Goal: Find specific fact

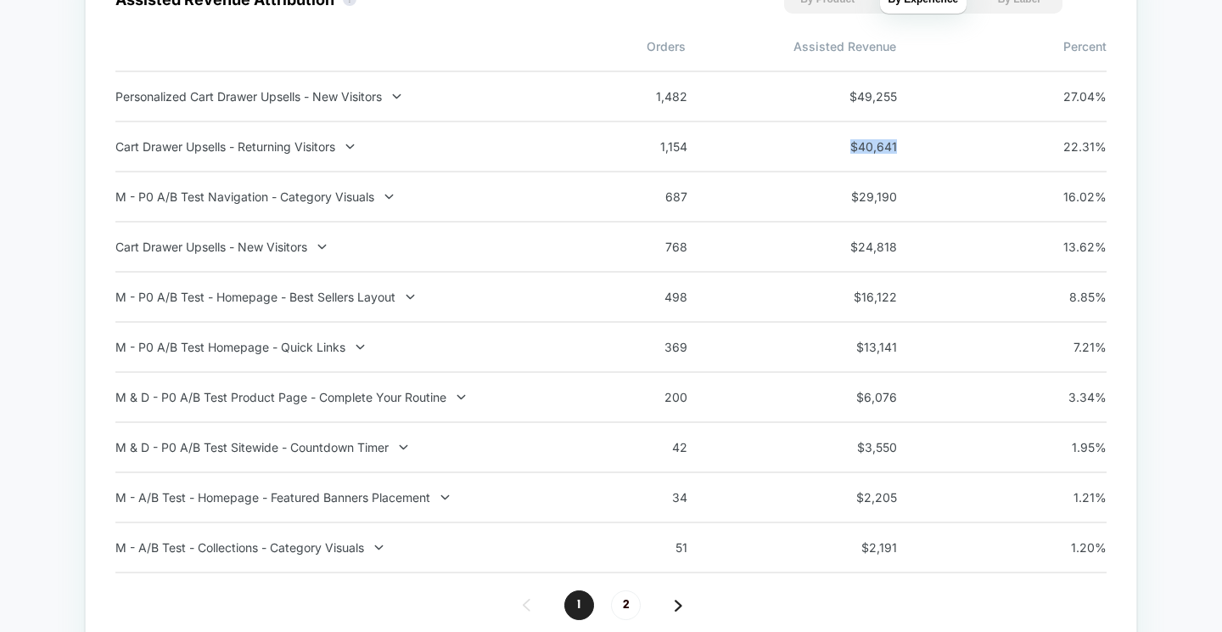
scroll to position [1768, 0]
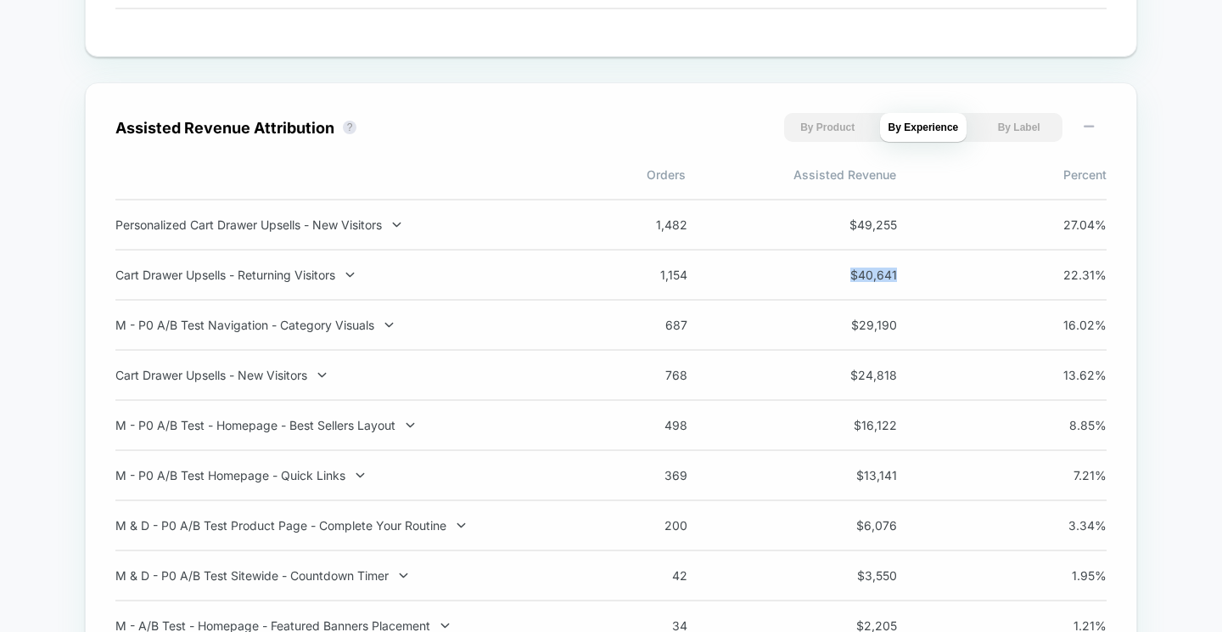
drag, startPoint x: 923, startPoint y: 436, endPoint x: 850, endPoint y: 436, distance: 73.0
click at [850, 432] on div "498 $ 16,122 8.85 %" at bounding box center [859, 425] width 496 height 14
drag, startPoint x: 896, startPoint y: 434, endPoint x: 841, endPoint y: 432, distance: 54.4
click at [841, 432] on span "$ 16,122" at bounding box center [859, 425] width 76 height 14
copy span "$ 16,122"
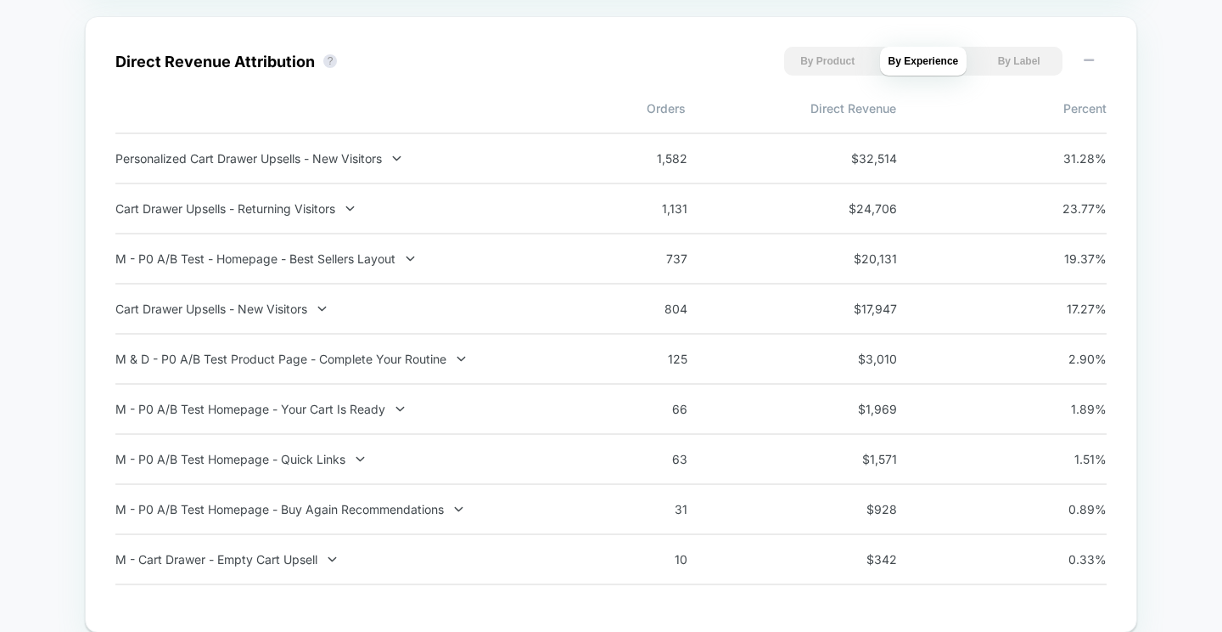
scroll to position [1156, 0]
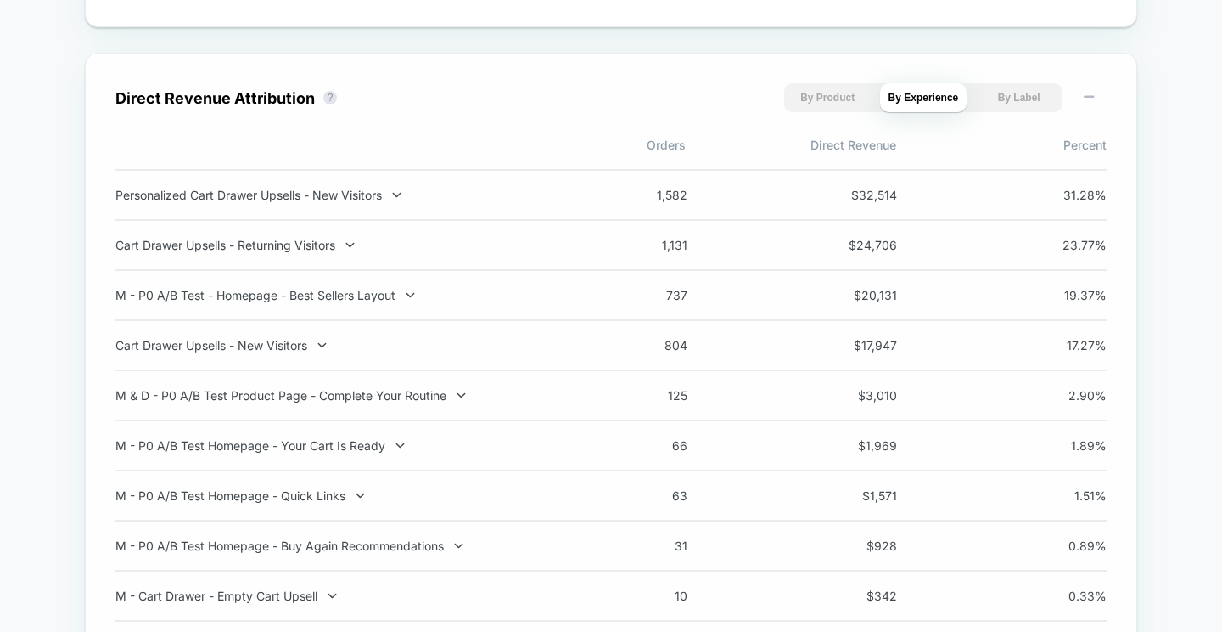
click at [909, 295] on div "737 $ 20,131 19.37 %" at bounding box center [859, 295] width 496 height 14
drag, startPoint x: 919, startPoint y: 298, endPoint x: 852, endPoint y: 297, distance: 67.1
click at [852, 297] on div "737 $ 20,131 19.37 %" at bounding box center [859, 295] width 496 height 14
drag, startPoint x: 907, startPoint y: 305, endPoint x: 852, endPoint y: 299, distance: 54.7
click at [852, 299] on div "737 $ 20,131 19.37 %" at bounding box center [859, 295] width 496 height 14
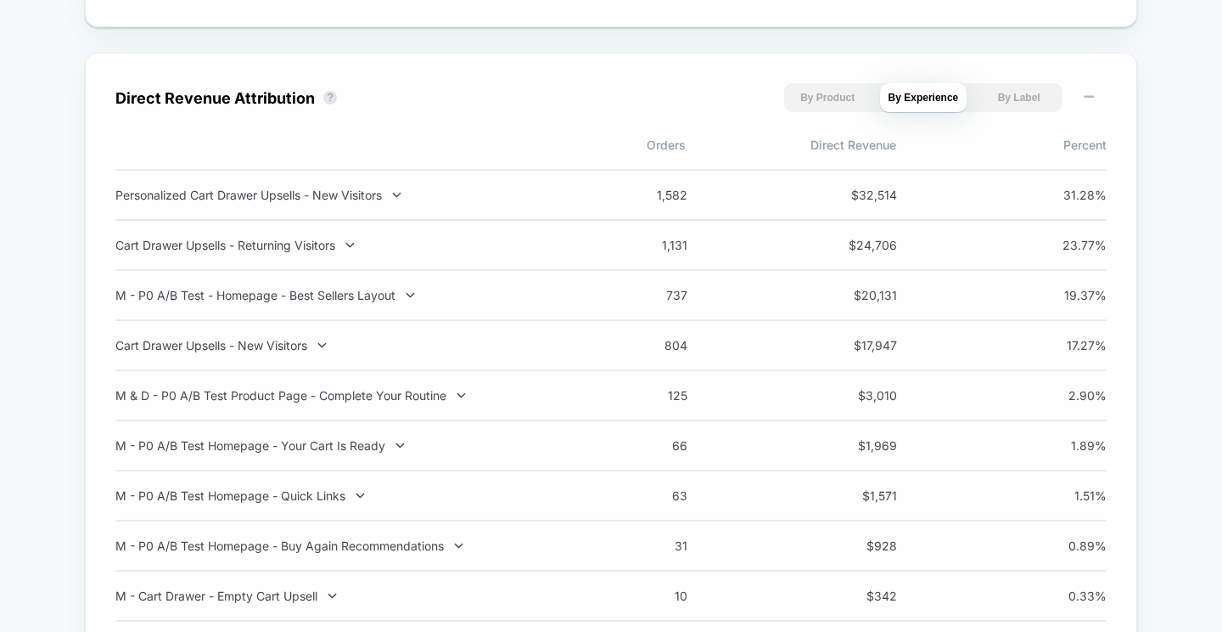
click at [849, 294] on div "737 $ 20,131 19.37 %" at bounding box center [859, 295] width 496 height 14
drag, startPoint x: 928, startPoint y: 300, endPoint x: 845, endPoint y: 301, distance: 83.2
click at [845, 301] on div "737 $ 20,131 19.37 %" at bounding box center [859, 295] width 496 height 14
drag, startPoint x: 846, startPoint y: 301, endPoint x: 898, endPoint y: 301, distance: 51.8
click at [898, 301] on div "737 $ 20,131 19.37 %" at bounding box center [859, 295] width 496 height 14
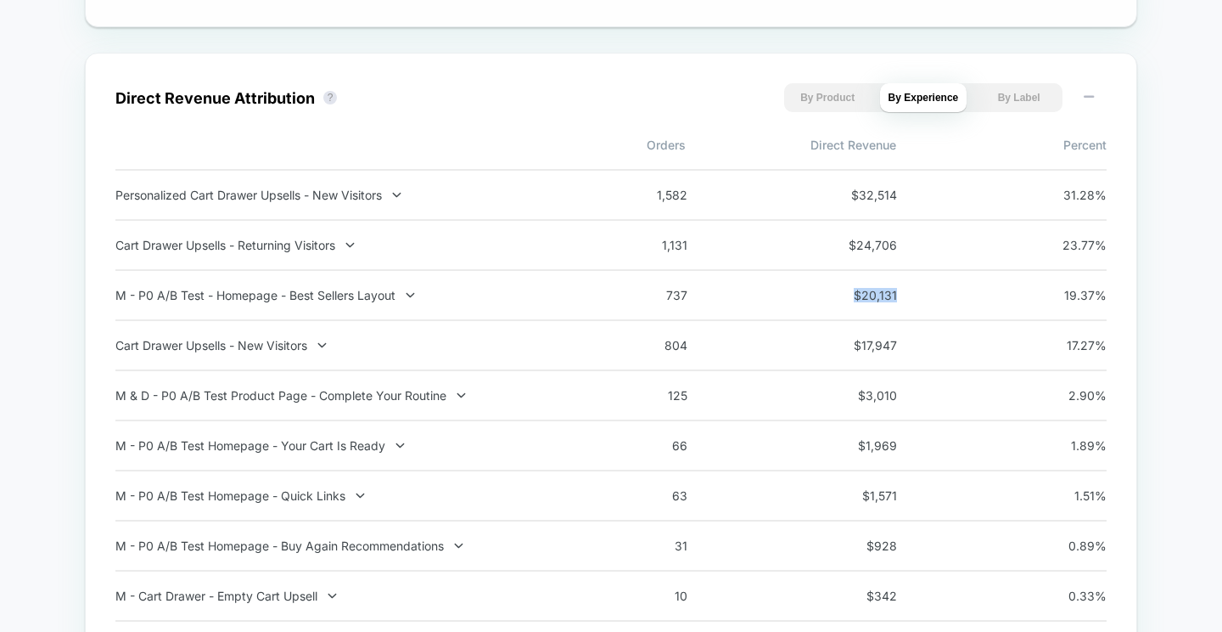
copy span "$ 20,131"
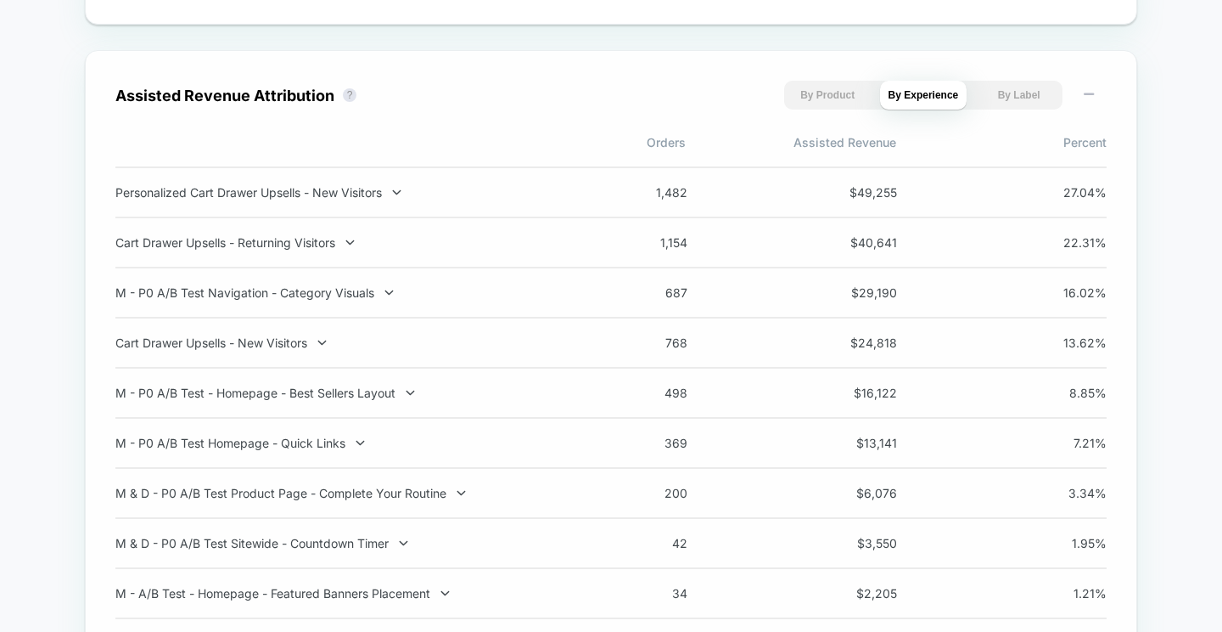
scroll to position [1804, 0]
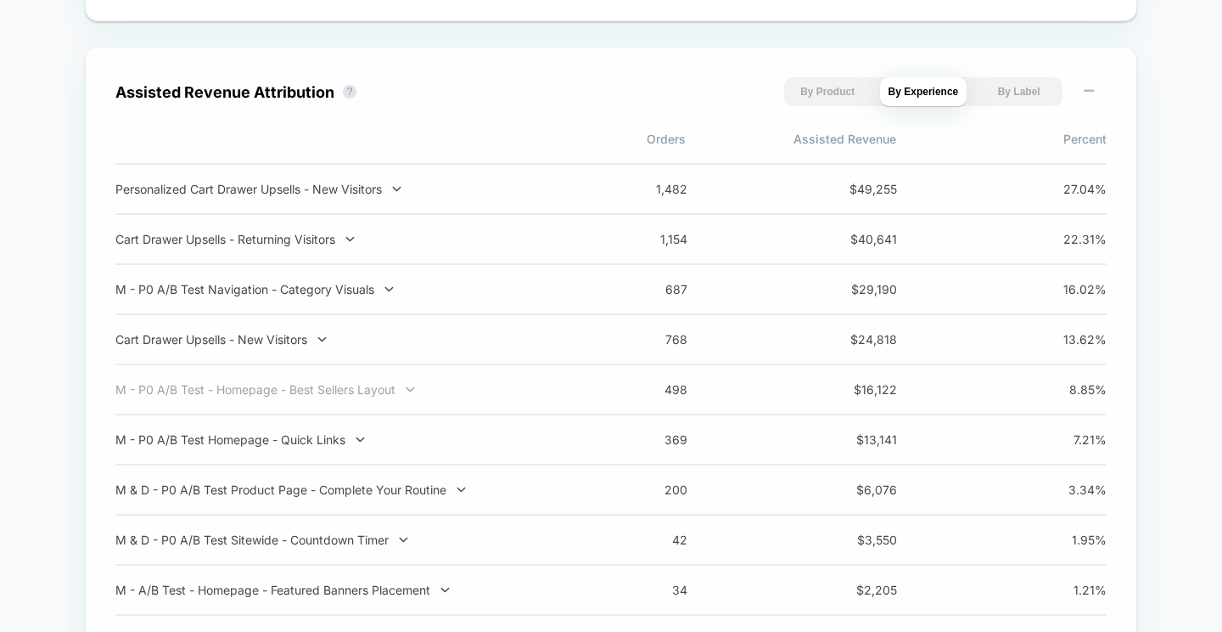
drag, startPoint x: 107, startPoint y: 400, endPoint x: 269, endPoint y: 405, distance: 162.2
click at [269, 405] on div "Assisted Revenue Attribution ? By Product By Experience By Label Orders Assiste…" at bounding box center [611, 411] width 1053 height 728
drag, startPoint x: 90, startPoint y: 390, endPoint x: 346, endPoint y: 410, distance: 257.2
click at [346, 410] on div "Assisted Revenue Attribution ? By Product By Experience By Label Orders Assiste…" at bounding box center [611, 411] width 1053 height 728
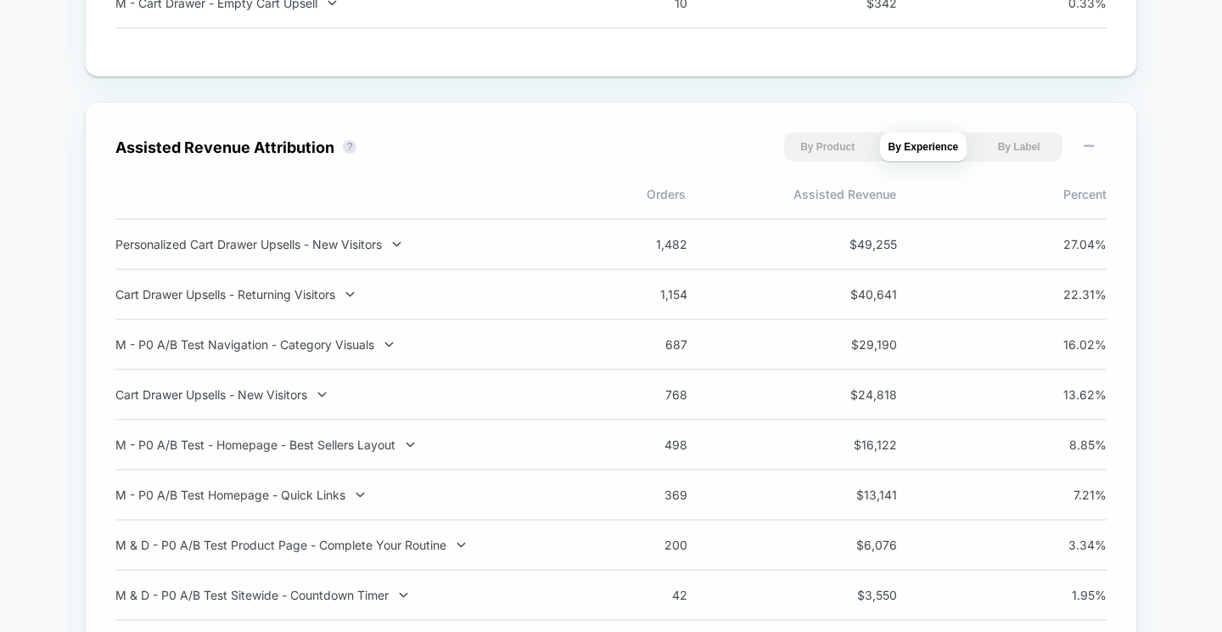
scroll to position [1755, 0]
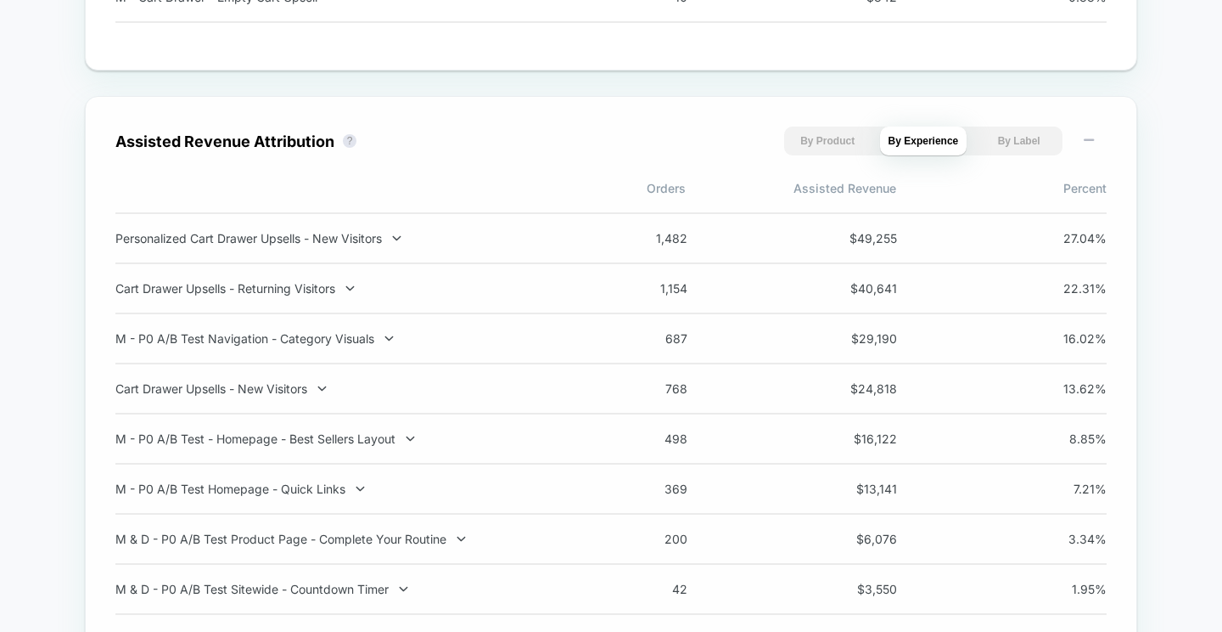
drag, startPoint x: 925, startPoint y: 499, endPoint x: 859, endPoint y: 499, distance: 66.2
click at [859, 496] on div "369 $ 13,141 7.21 %" at bounding box center [859, 488] width 496 height 14
drag, startPoint x: 857, startPoint y: 498, endPoint x: 896, endPoint y: 500, distance: 39.1
click at [896, 496] on span "$ 13,141" at bounding box center [859, 488] width 76 height 14
copy span "$ 13,141"
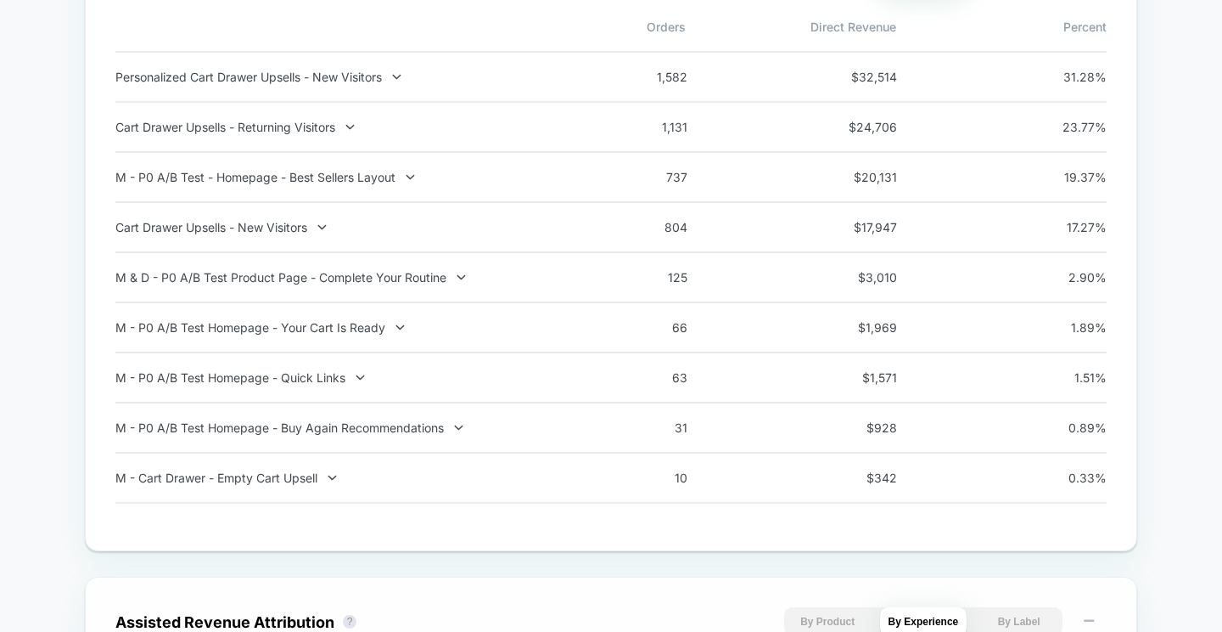
scroll to position [1208, 0]
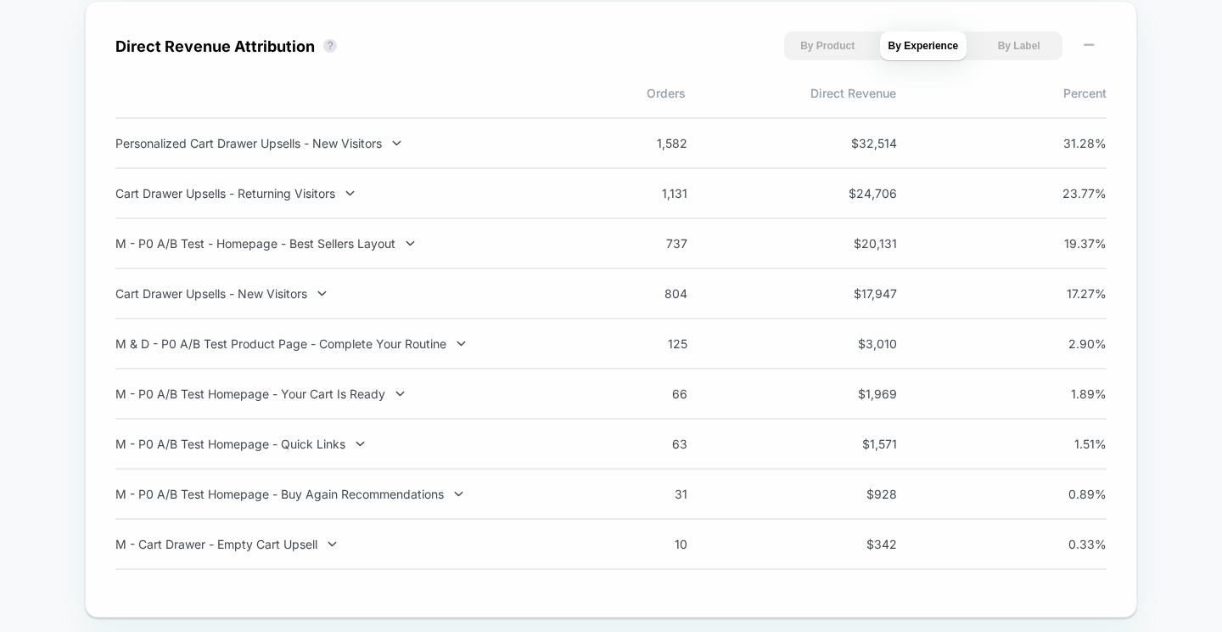
click at [917, 445] on div "63 $ 1,571 1.51 %" at bounding box center [859, 443] width 496 height 14
drag, startPoint x: 921, startPoint y: 447, endPoint x: 867, endPoint y: 448, distance: 54.4
click at [867, 448] on div "63 $ 1,571 1.51 %" at bounding box center [859, 443] width 496 height 14
drag, startPoint x: 854, startPoint y: 450, endPoint x: 910, endPoint y: 453, distance: 56.1
click at [910, 451] on div "63 $ 1,571 1.51 %" at bounding box center [859, 443] width 496 height 14
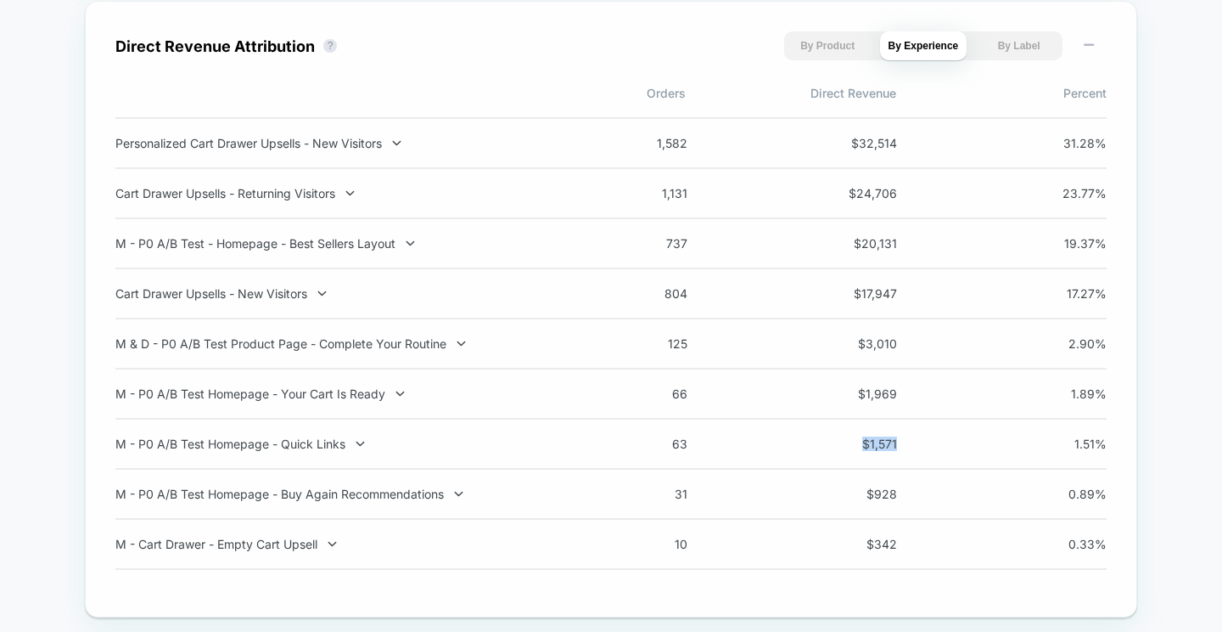
copy span "$ 1,571"
